Goal: Transaction & Acquisition: Download file/media

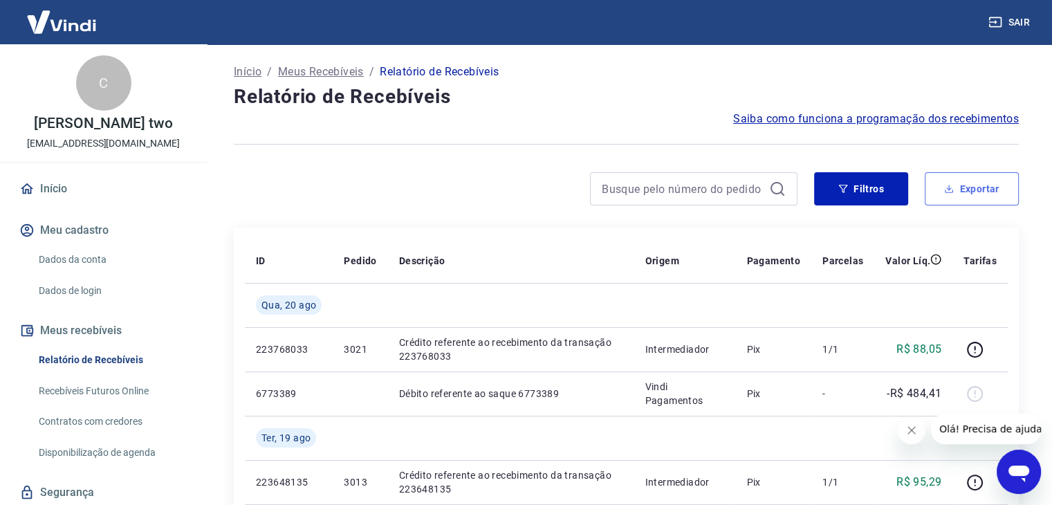
click at [949, 194] on button "Exportar" at bounding box center [972, 188] width 94 height 33
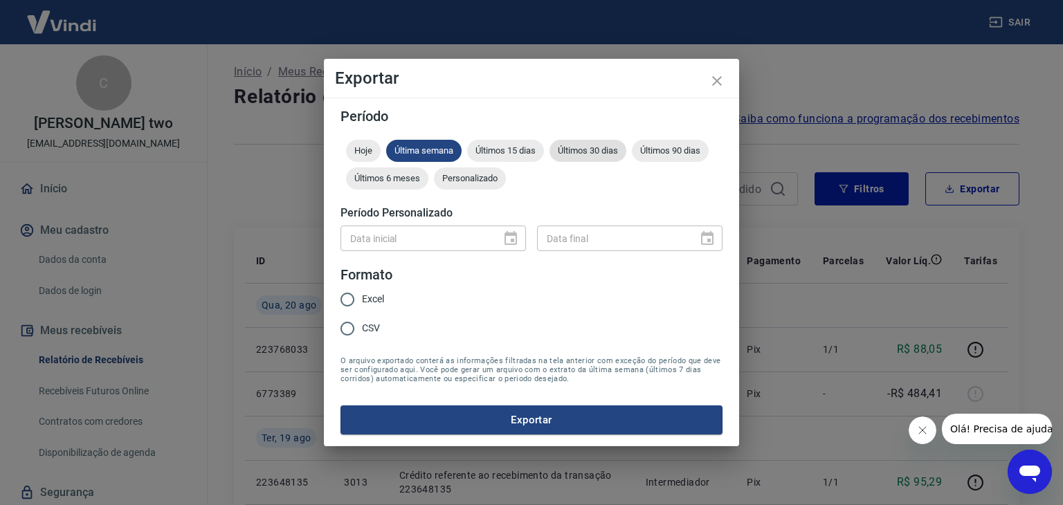
click at [593, 153] on span "Últimos 30 dias" at bounding box center [587, 150] width 77 height 10
click at [365, 297] on span "Excel" at bounding box center [373, 299] width 22 height 15
click at [362, 297] on input "Excel" at bounding box center [347, 299] width 29 height 29
radio input "true"
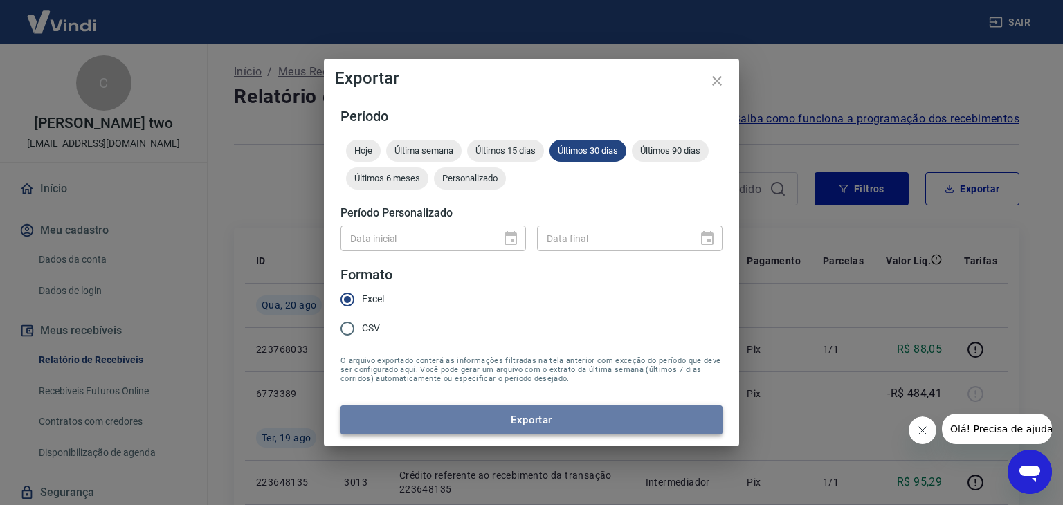
click at [486, 420] on button "Exportar" at bounding box center [531, 419] width 382 height 29
